Goal: Task Accomplishment & Management: Complete application form

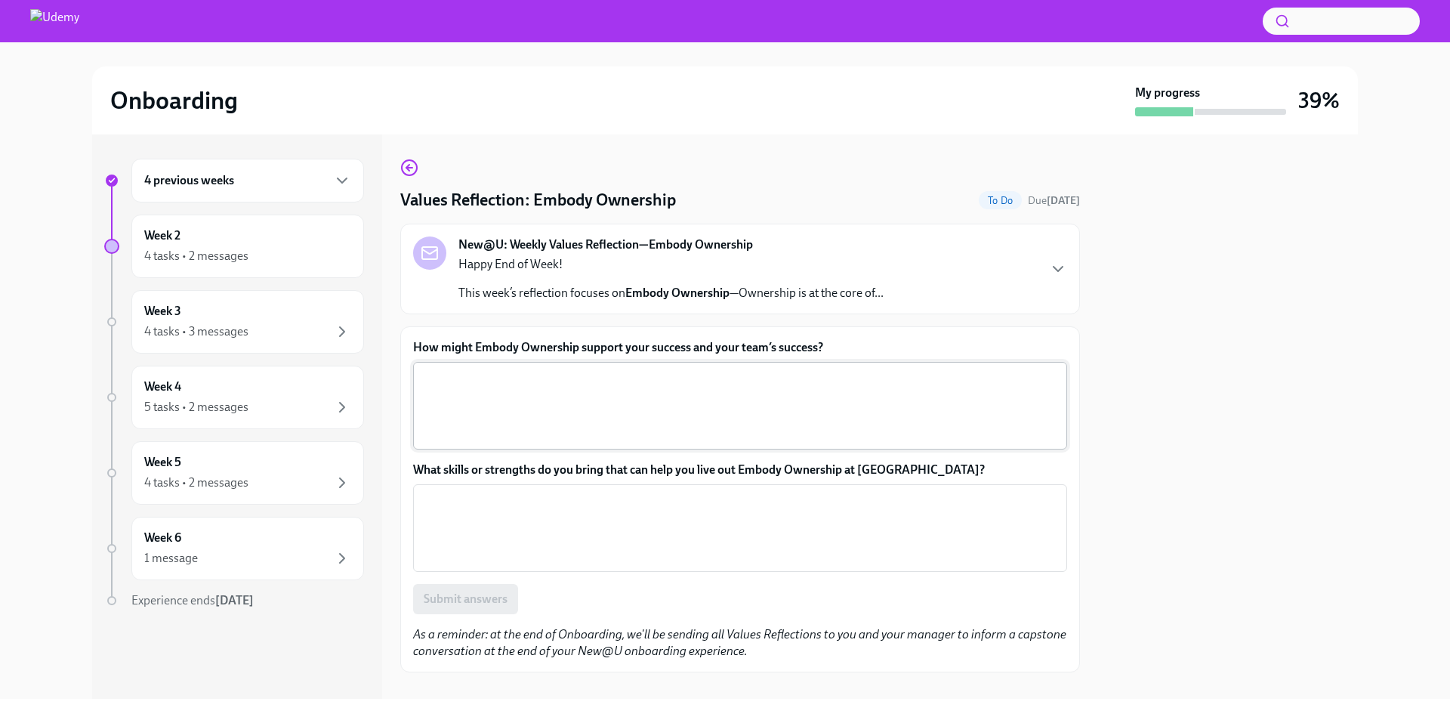
scroll to position [22, 0]
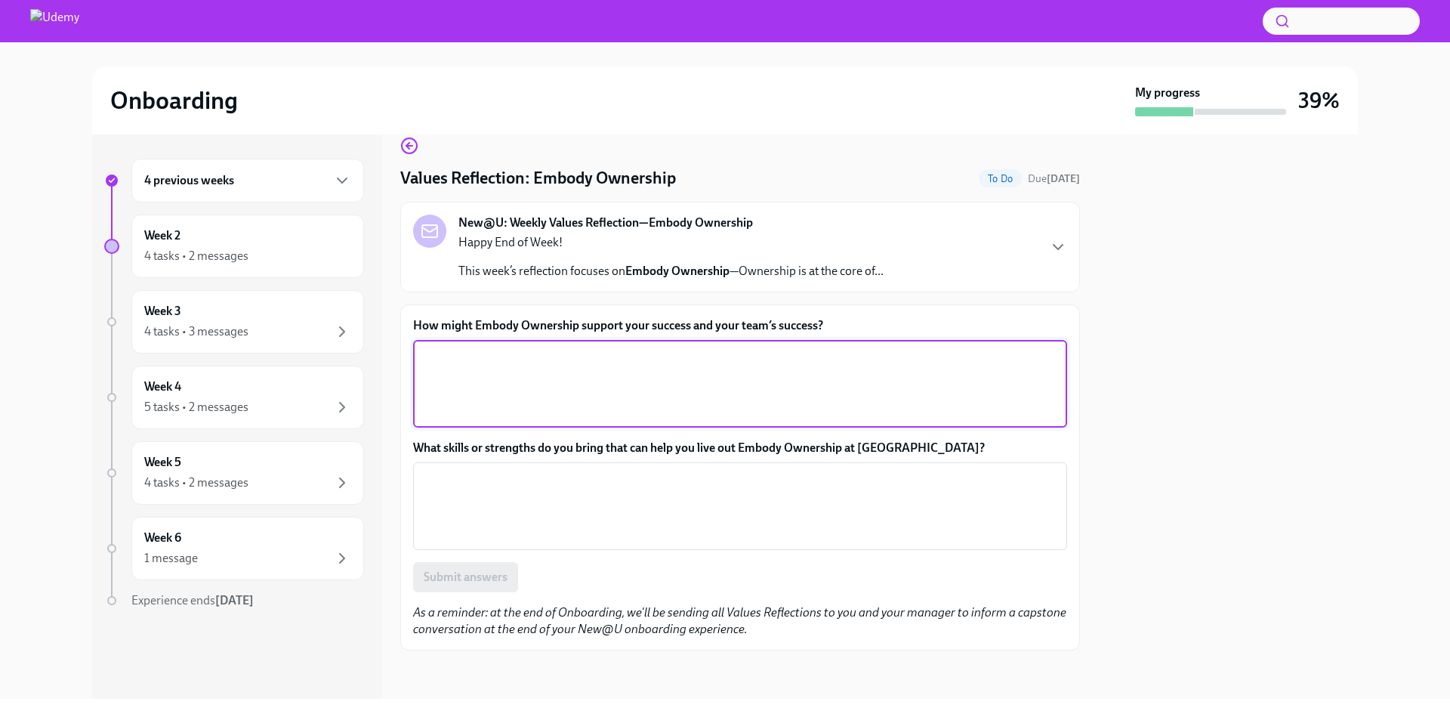
click at [557, 365] on textarea "How might Embody Ownership support your success and your team’s success?" at bounding box center [740, 383] width 636 height 73
type textarea "By owning projects and tasks up to delivery of results. Also involving people n…"
click at [659, 483] on textarea "What skills or strengths do you bring that can help you live out Embody Ownersh…" at bounding box center [740, 506] width 636 height 73
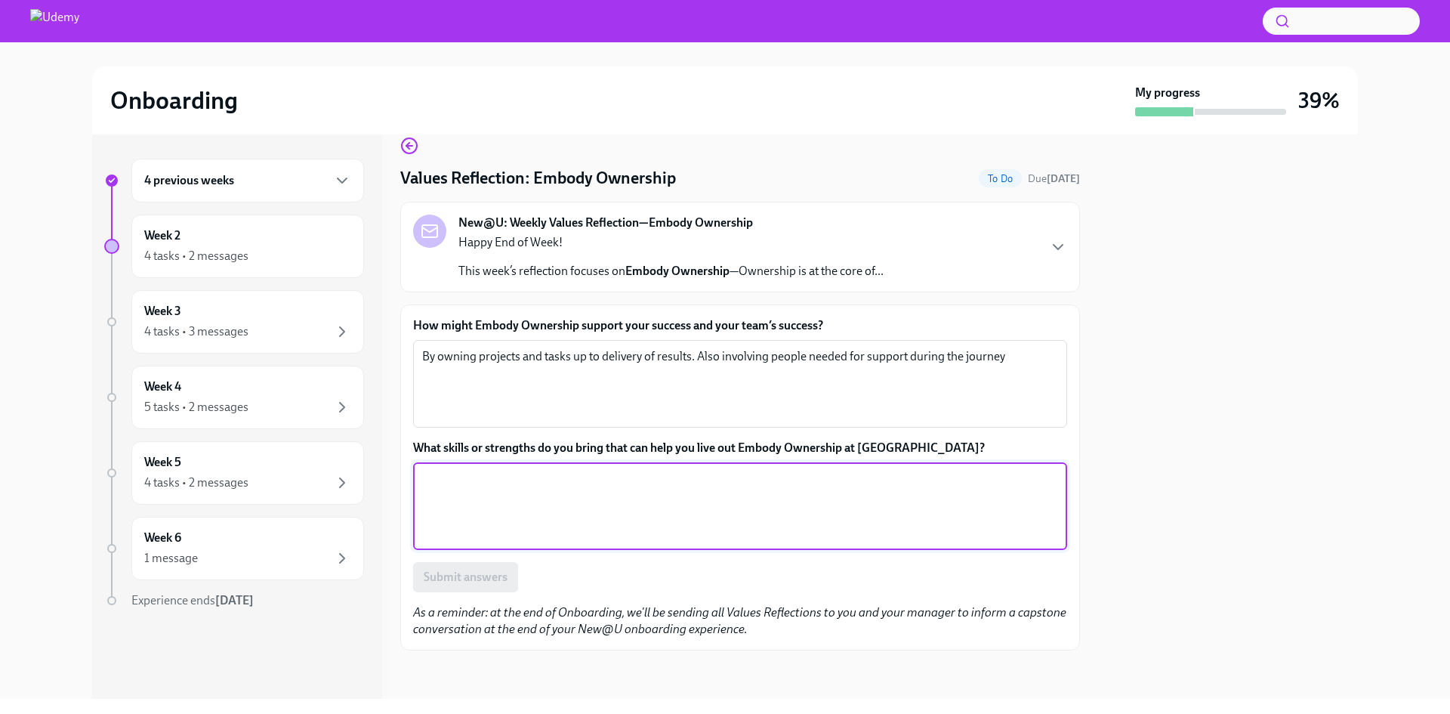
paste textarea "Taking action to address issues without waiting for instructions"
paste textarea "Taking responsibility for both successes and failures of projects"
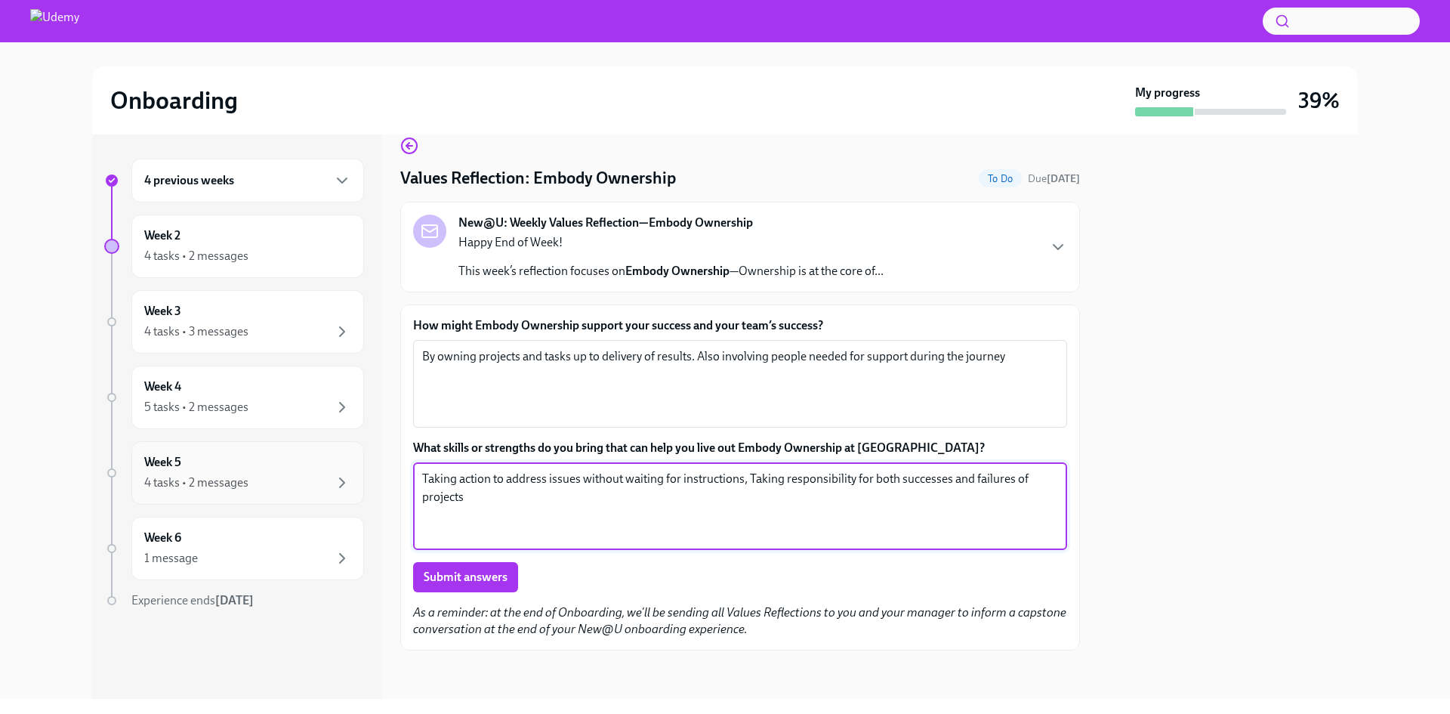
drag, startPoint x: 511, startPoint y: 475, endPoint x: 334, endPoint y: 461, distance: 177.3
click at [334, 461] on div "4 previous weeks Week 2 4 tasks • 2 messages Week 3 4 tasks • 3 messages Week 4…" at bounding box center [725, 416] width 1266 height 564
type textarea "Addressing issues without waiting for instructions, being accountable for both …"
click at [496, 574] on span "Submit answers" at bounding box center [466, 577] width 84 height 15
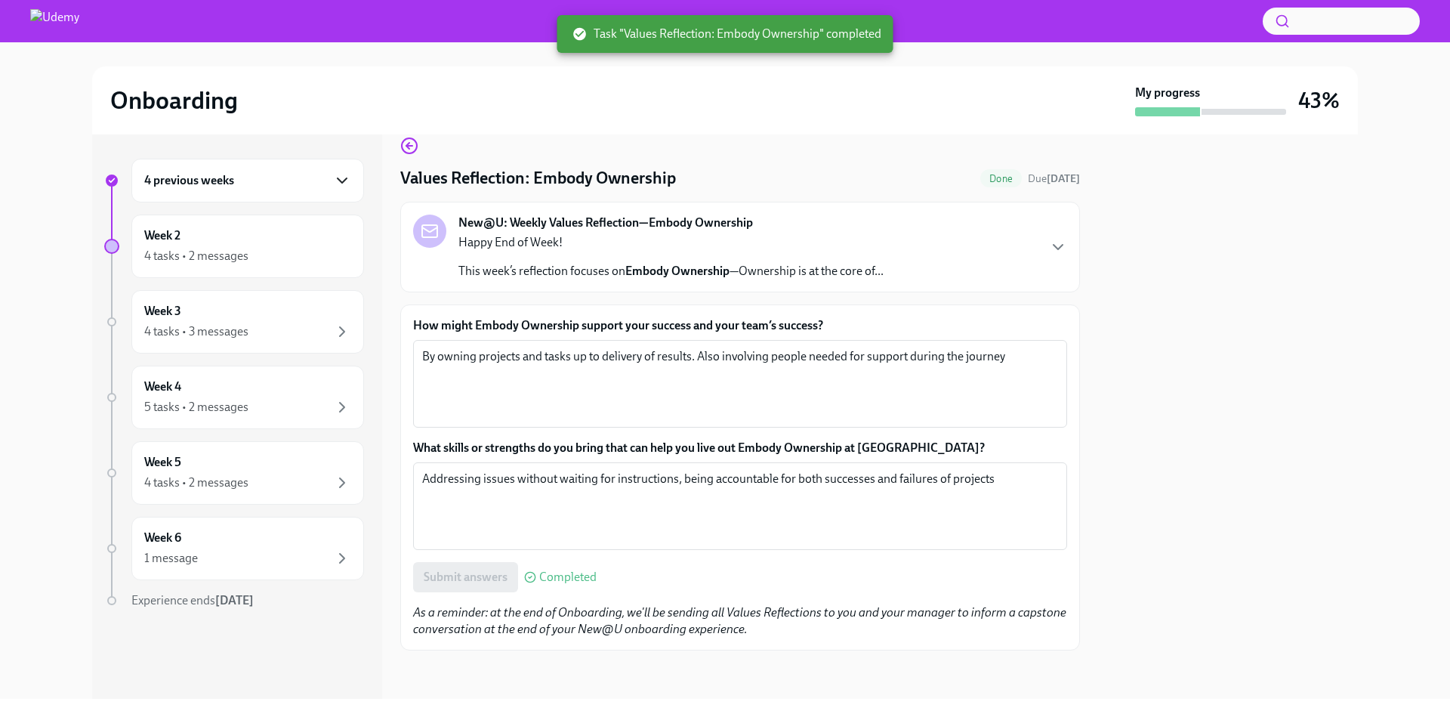
click at [335, 181] on icon "button" at bounding box center [342, 180] width 18 height 18
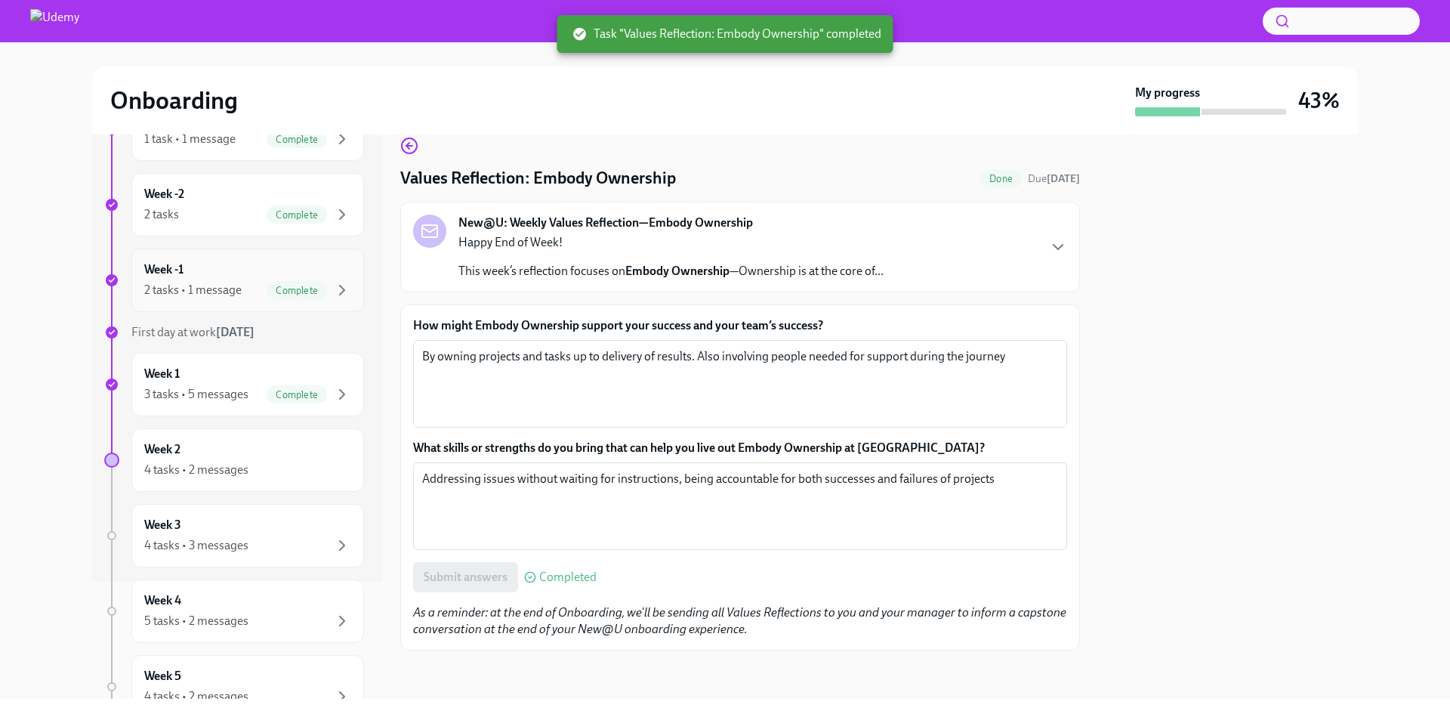
scroll to position [151, 0]
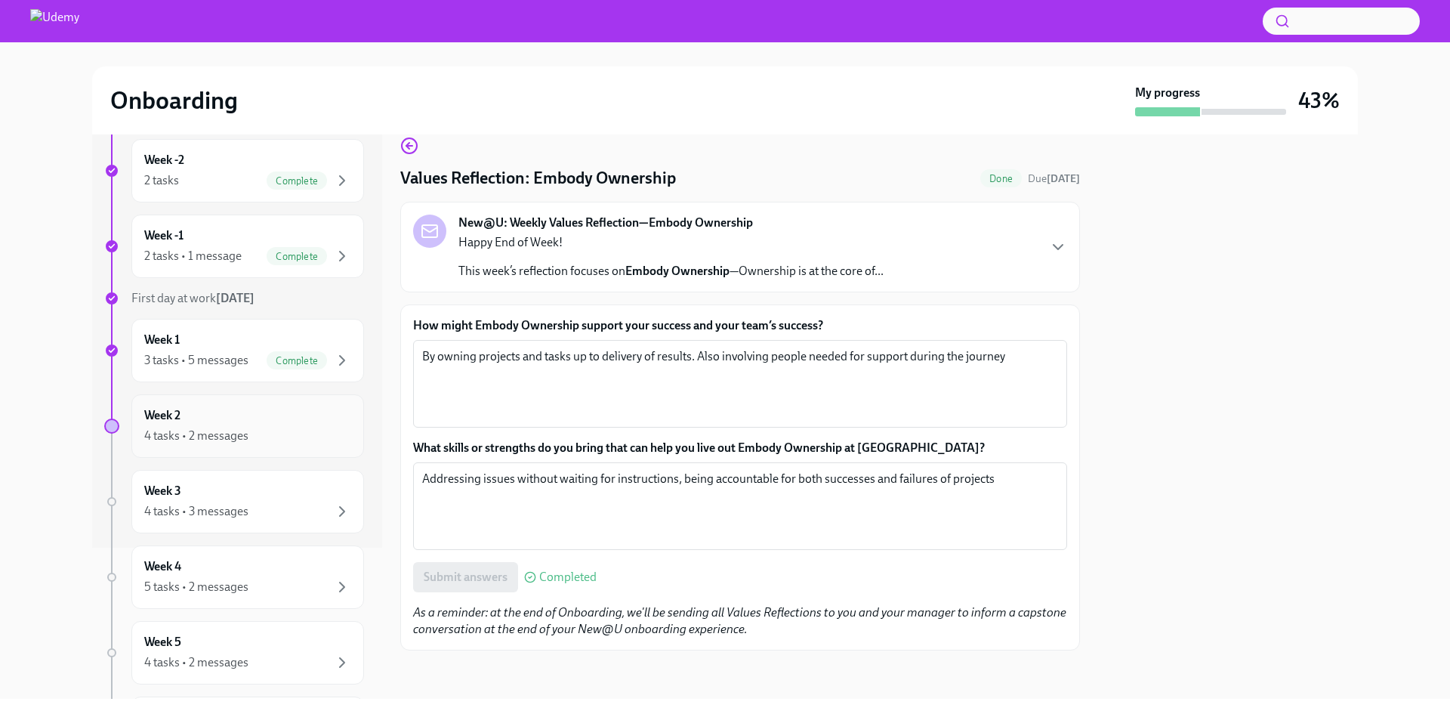
click at [225, 417] on div "Week 2 4 tasks • 2 messages" at bounding box center [247, 426] width 207 height 38
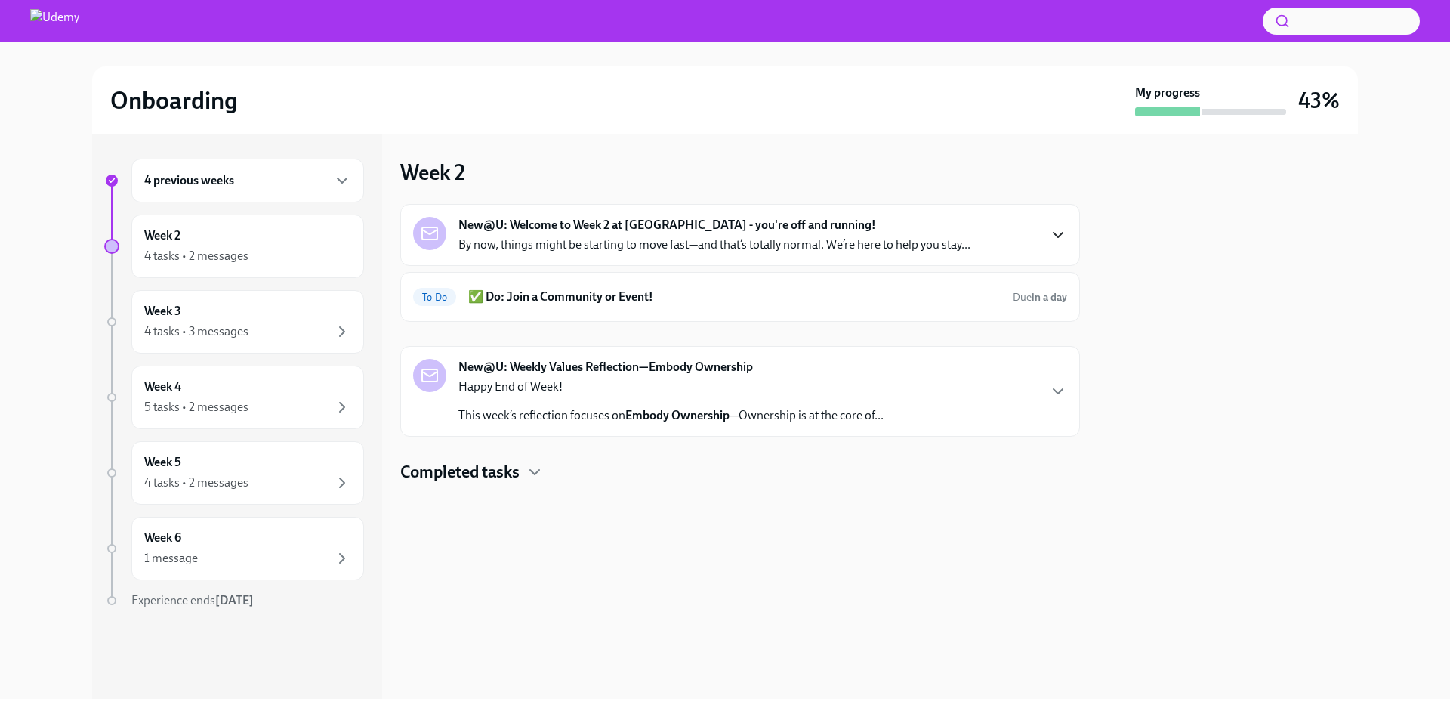
click at [1055, 231] on icon "button" at bounding box center [1058, 235] width 18 height 18
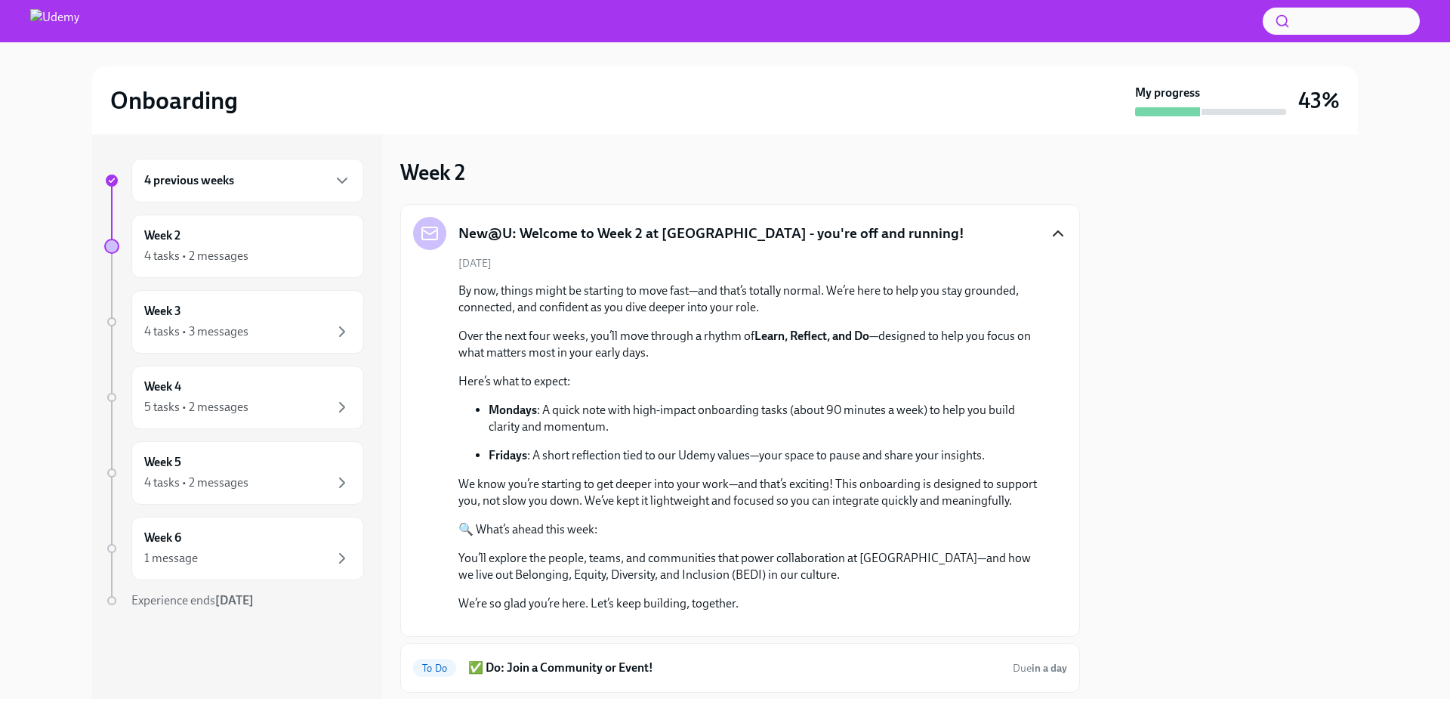
click at [1049, 234] on icon "button" at bounding box center [1058, 233] width 18 height 18
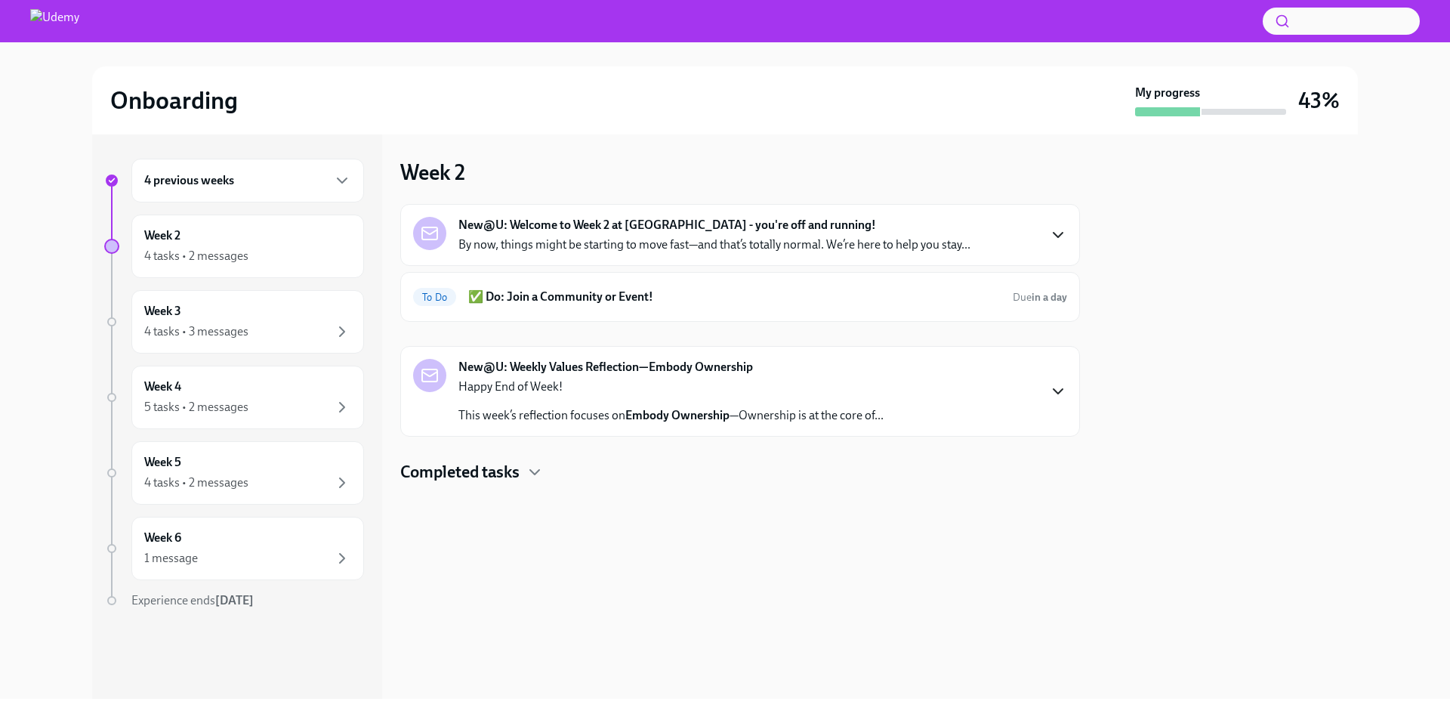
click at [1059, 390] on icon "button" at bounding box center [1058, 391] width 18 height 18
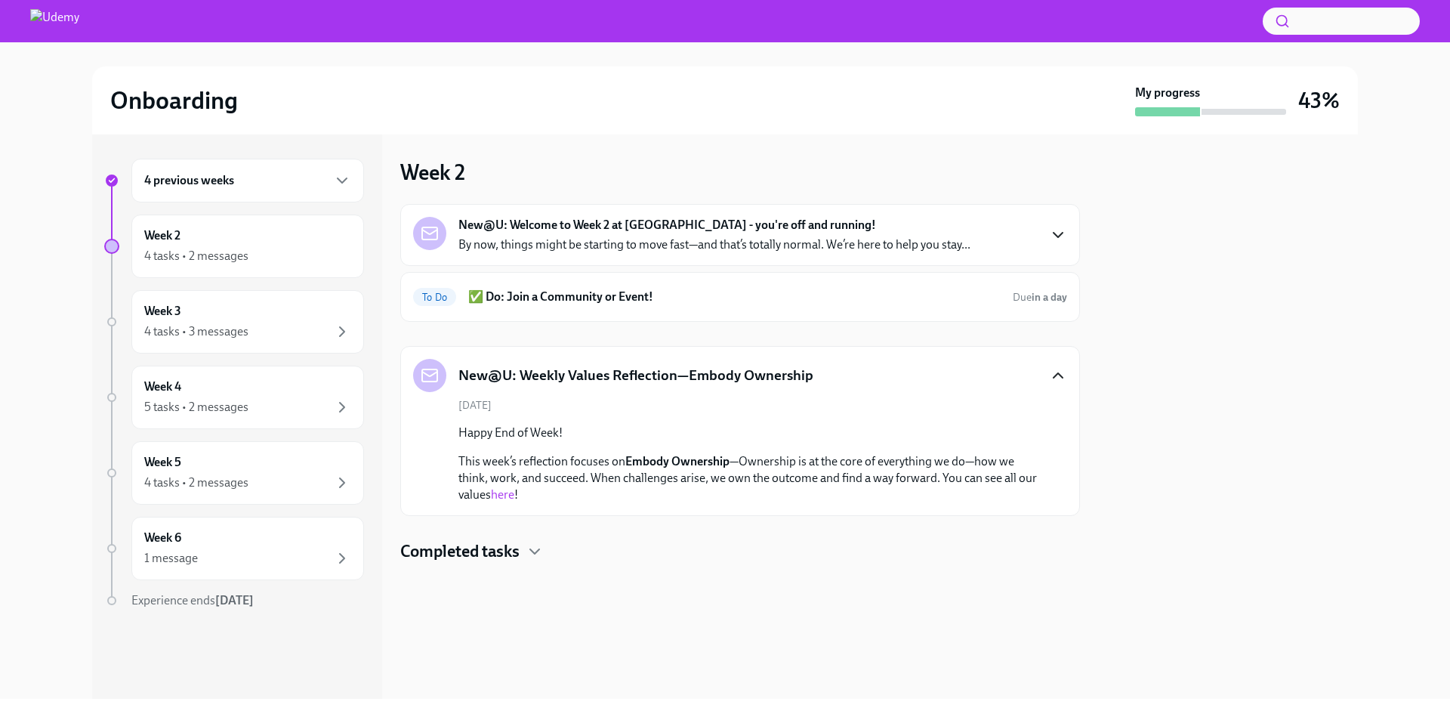
click at [1056, 368] on icon "button" at bounding box center [1058, 375] width 18 height 18
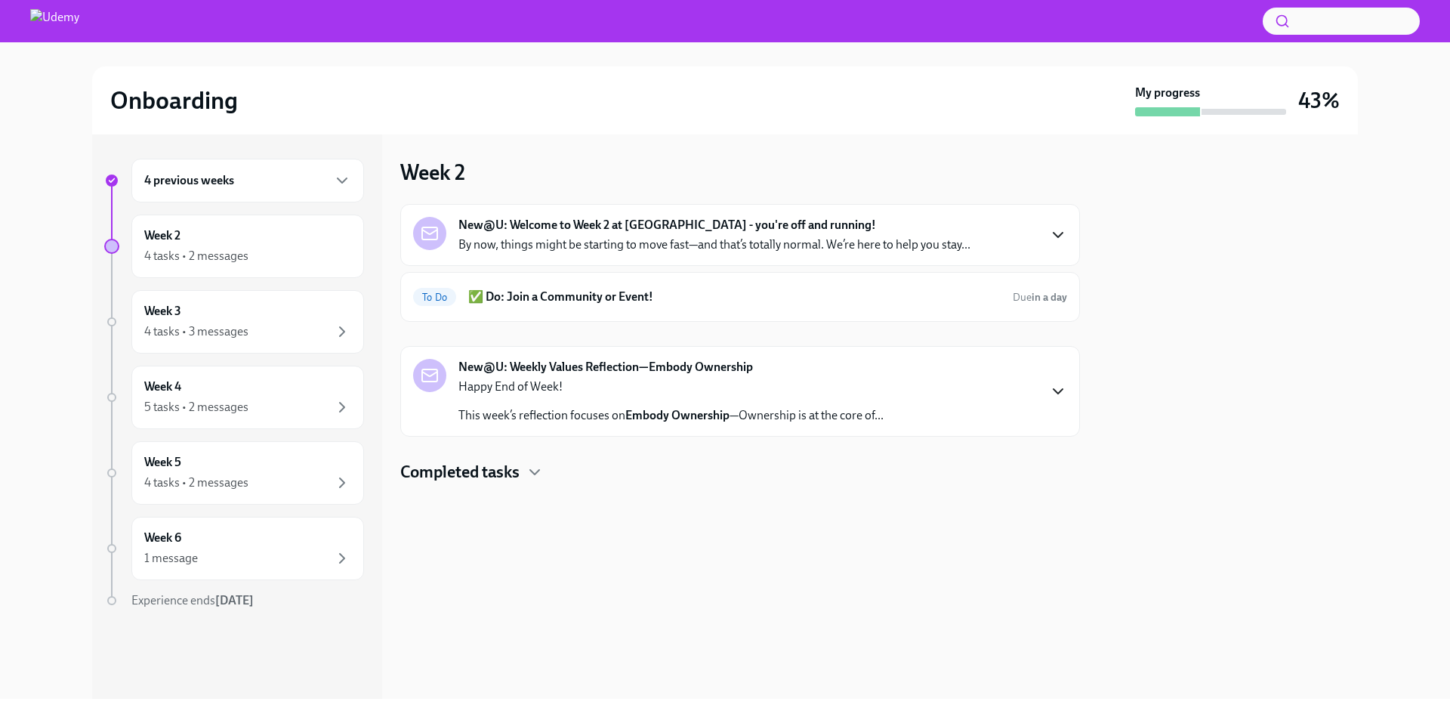
click at [515, 482] on h4 "Completed tasks" at bounding box center [459, 472] width 119 height 23
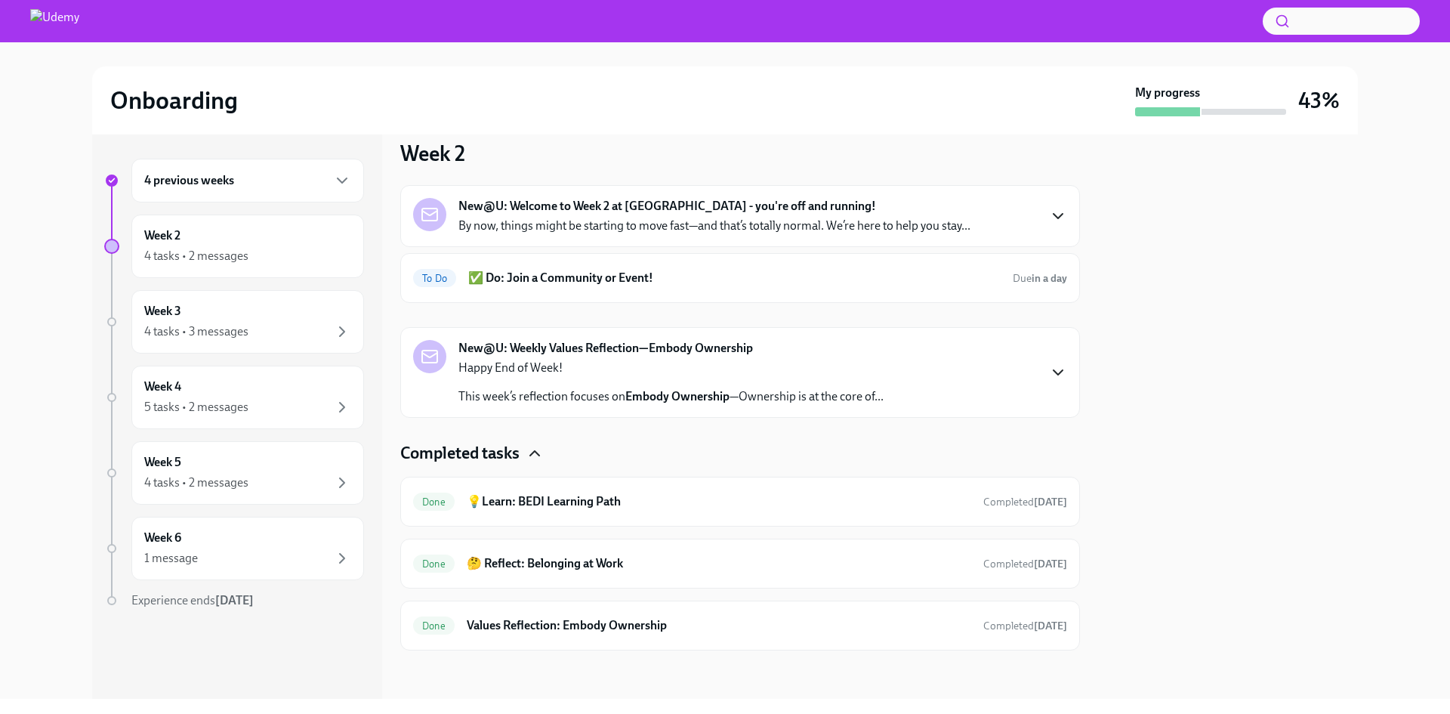
click at [530, 456] on icon "button" at bounding box center [535, 453] width 18 height 18
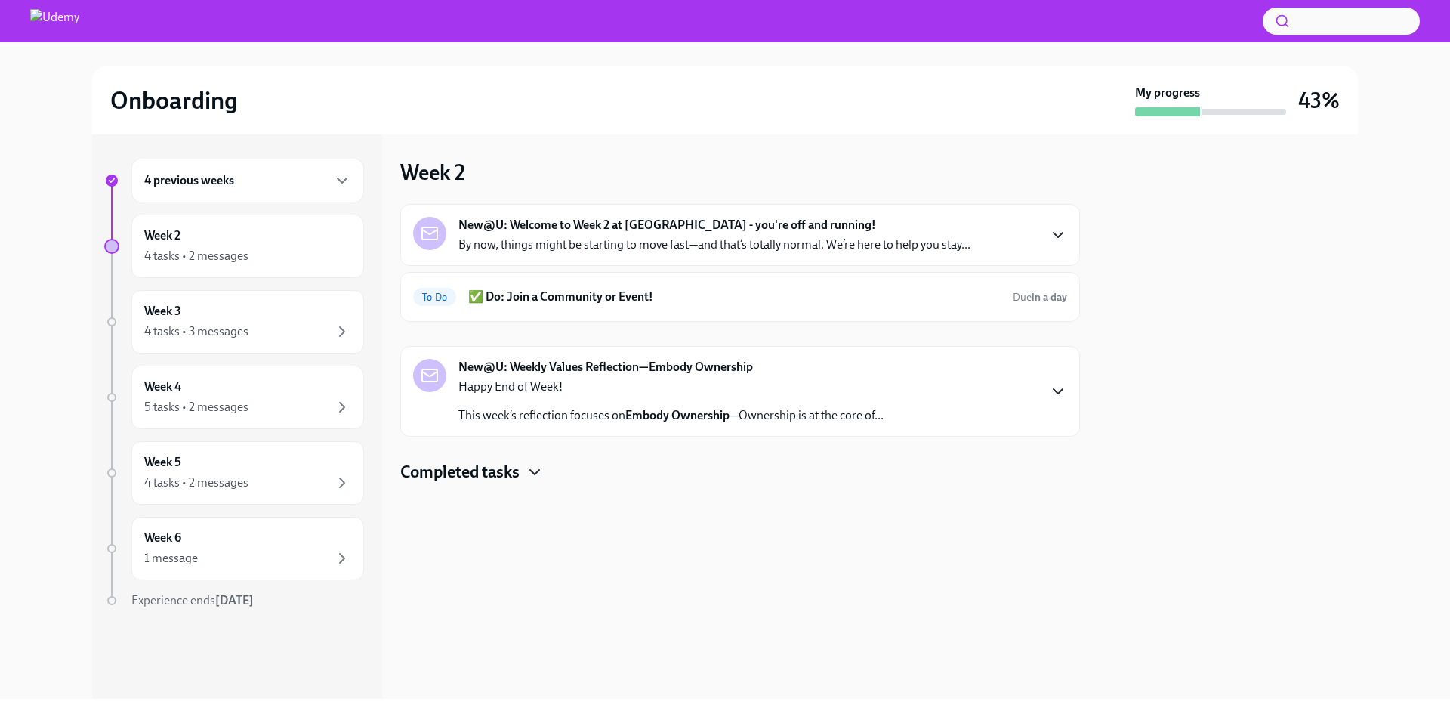
click at [341, 171] on div "4 previous weeks" at bounding box center [247, 181] width 233 height 44
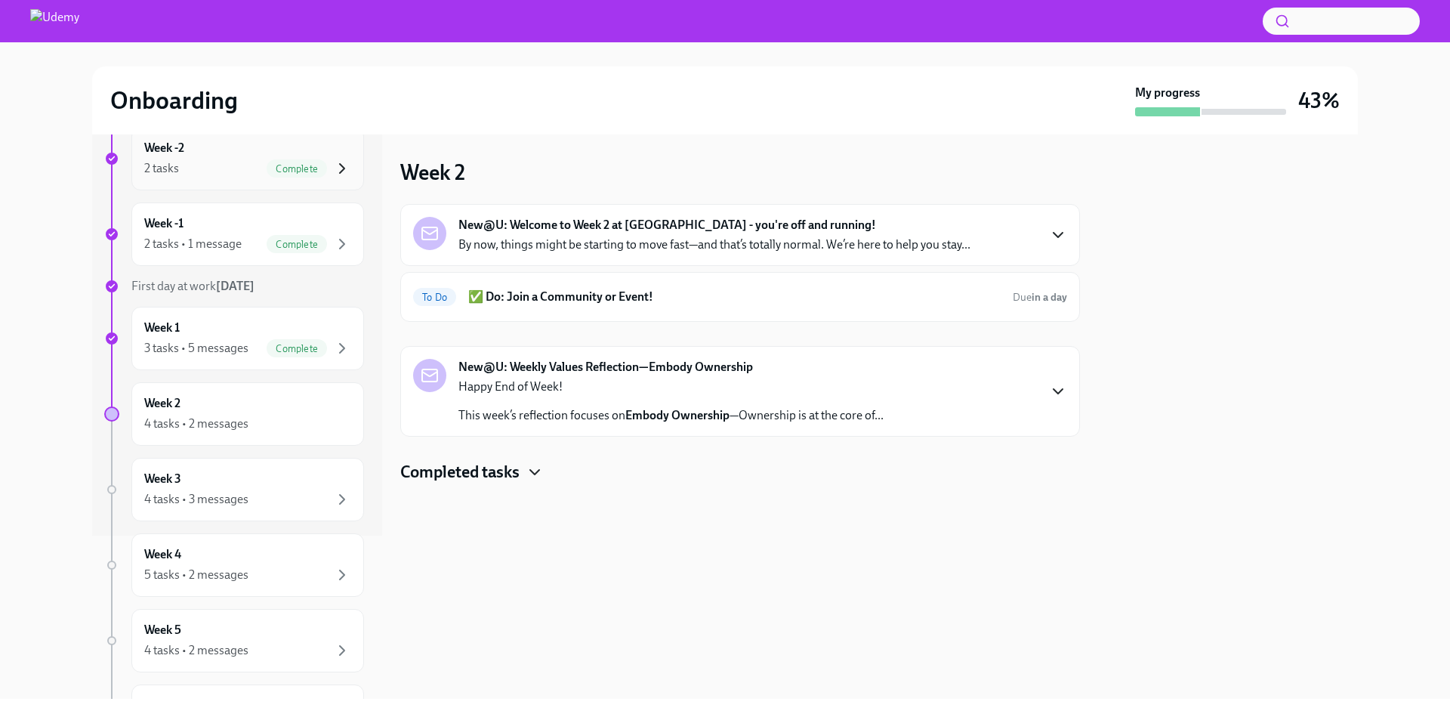
scroll to position [227, 0]
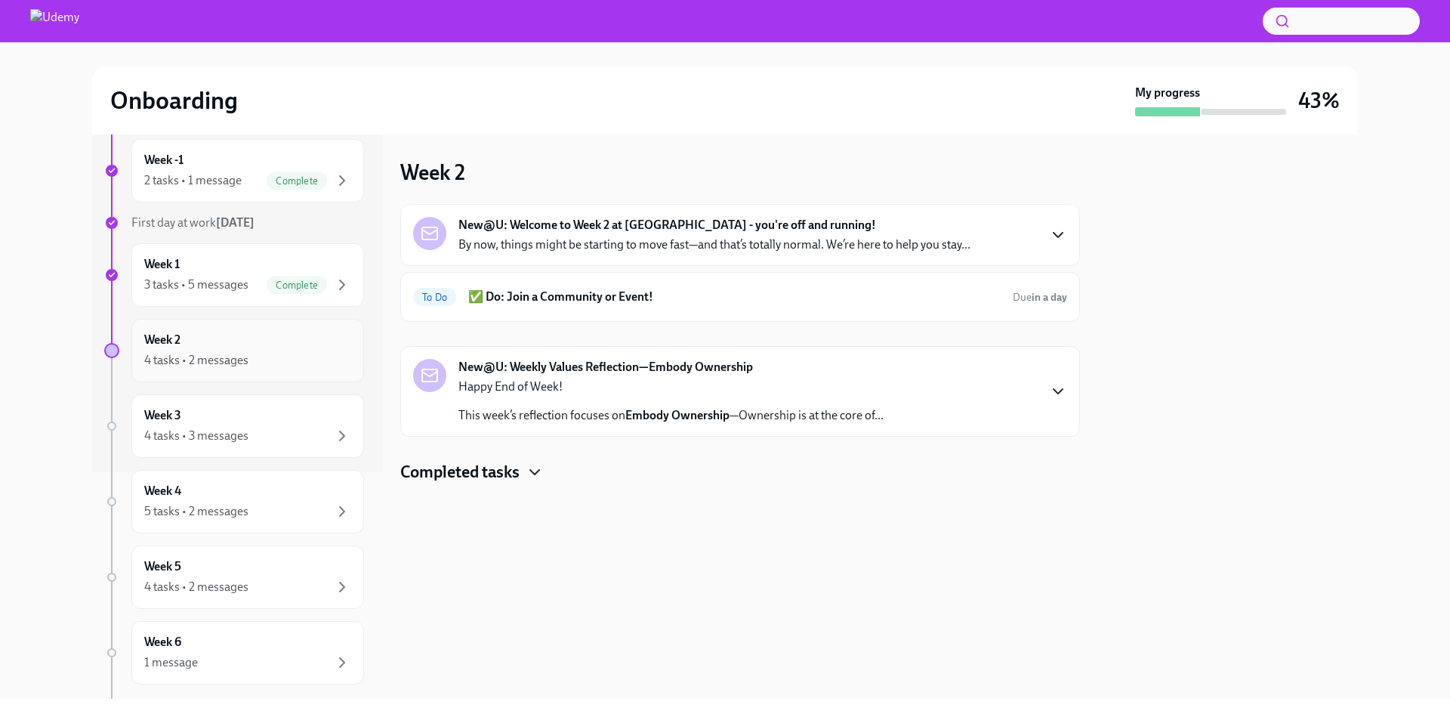
click at [280, 353] on div "4 tasks • 2 messages" at bounding box center [247, 360] width 207 height 18
click at [190, 348] on div "Week 2 4 tasks • 2 messages" at bounding box center [247, 351] width 207 height 38
click at [528, 465] on icon "button" at bounding box center [535, 472] width 18 height 18
click at [321, 432] on div "4 tasks • 3 messages" at bounding box center [247, 436] width 207 height 18
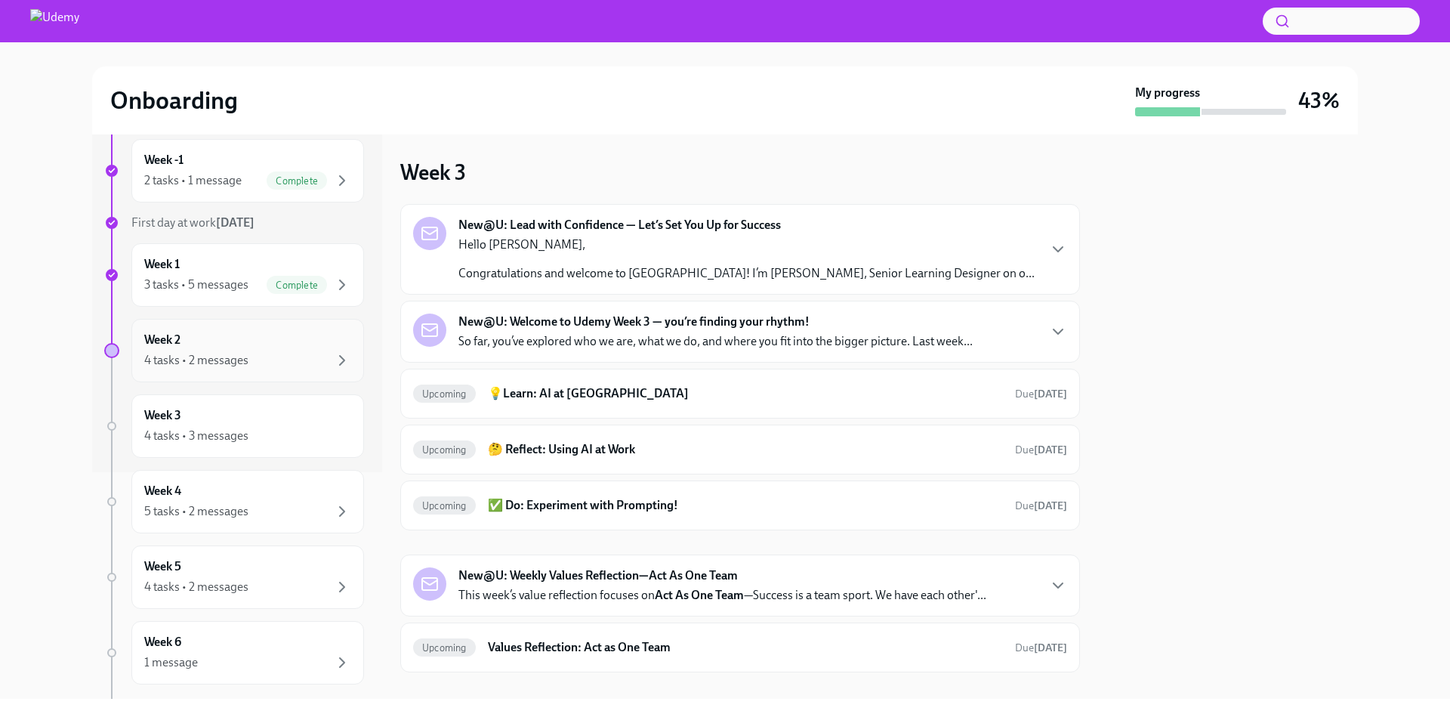
click at [289, 363] on div "4 tasks • 2 messages" at bounding box center [247, 360] width 207 height 18
